Goal: Find specific page/section: Find specific page/section

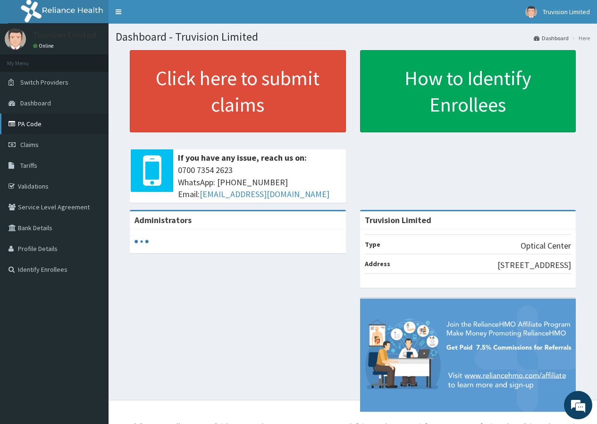
click at [41, 121] on link "PA Code" at bounding box center [54, 123] width 109 height 21
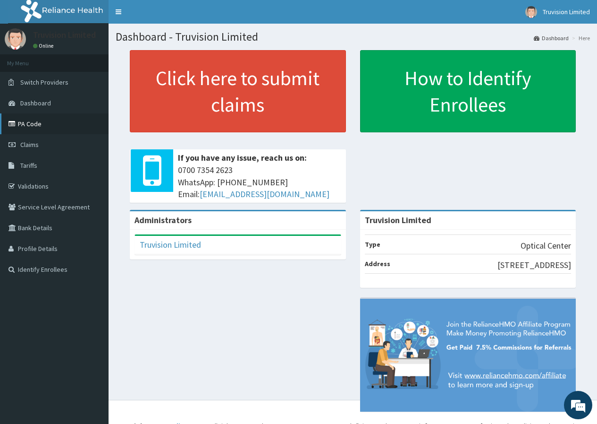
click at [51, 119] on link "PA Code" at bounding box center [54, 123] width 109 height 21
